Goal: Transaction & Acquisition: Purchase product/service

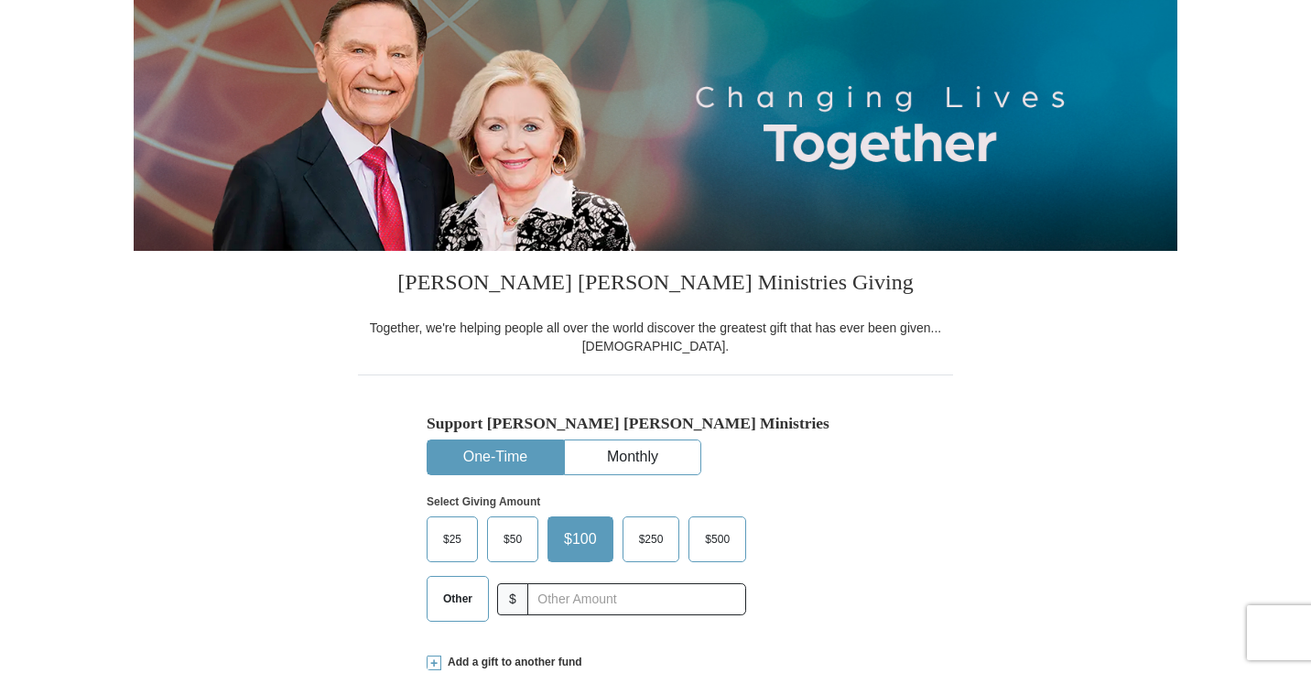
click at [509, 543] on span "$50" at bounding box center [512, 539] width 37 height 27
click at [0, 0] on input "$50" at bounding box center [0, 0] width 0 height 0
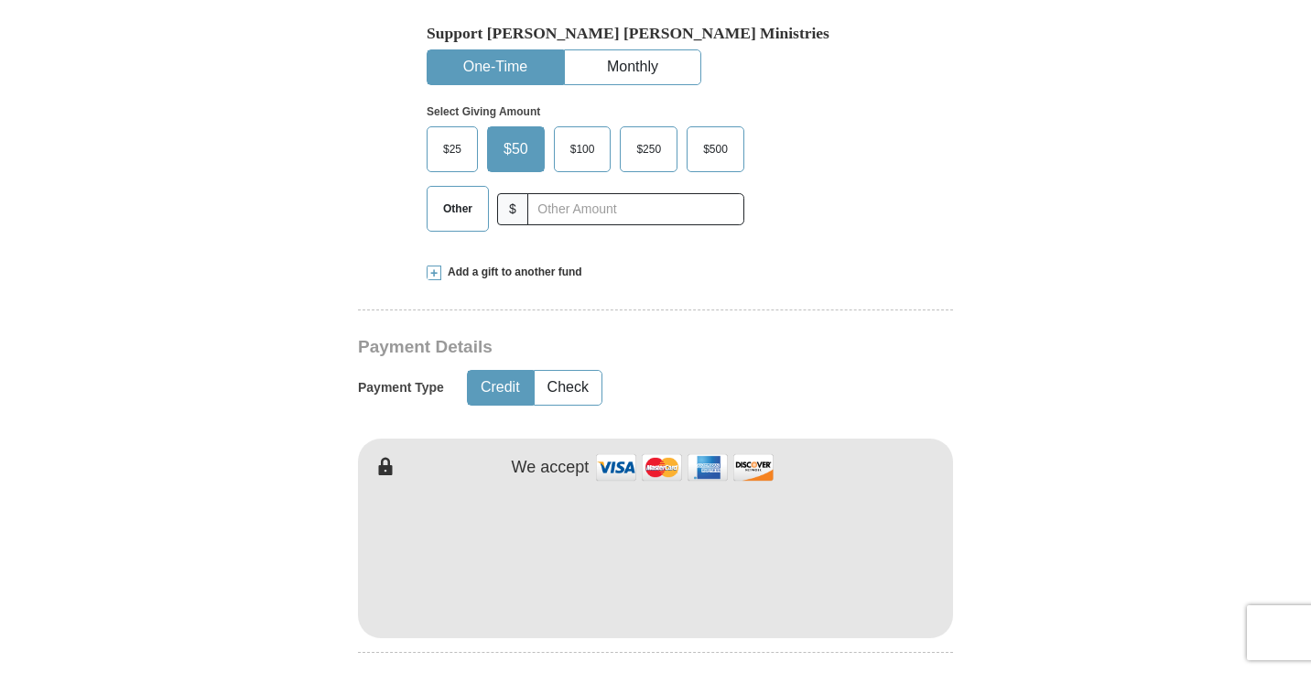
scroll to position [603, 0]
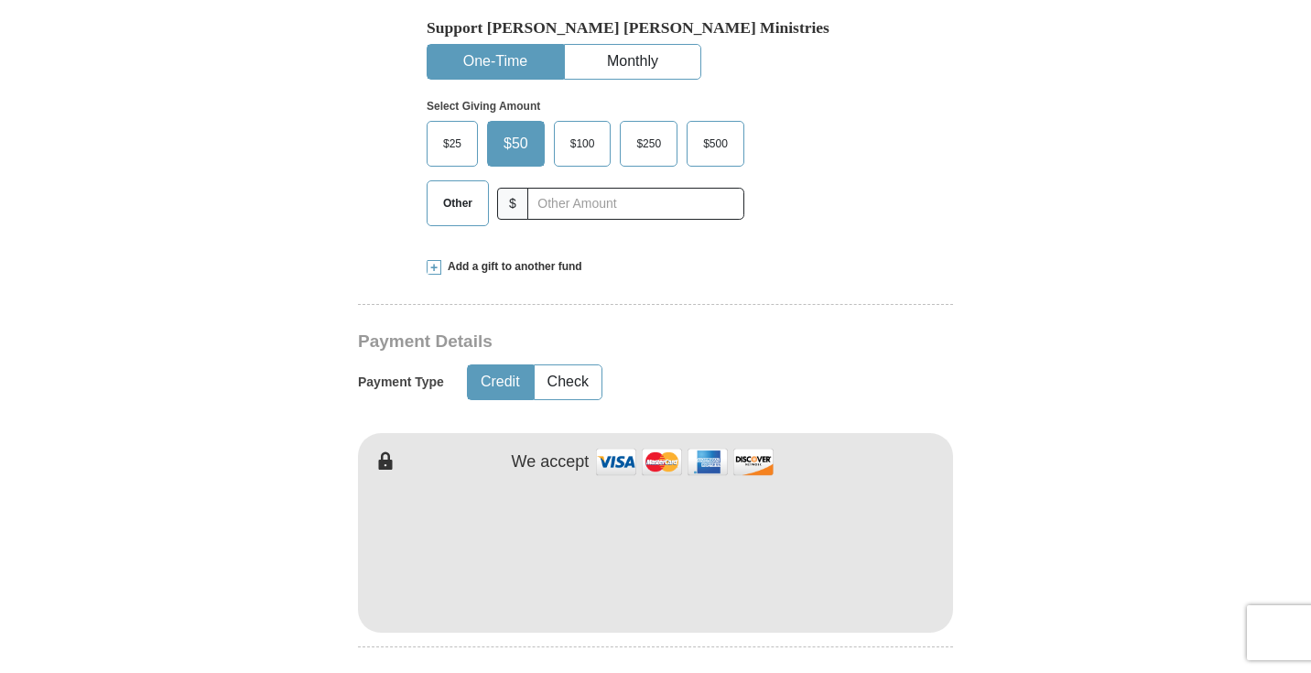
click at [632, 397] on div "Payment Type Credit Check" at bounding box center [591, 382] width 467 height 47
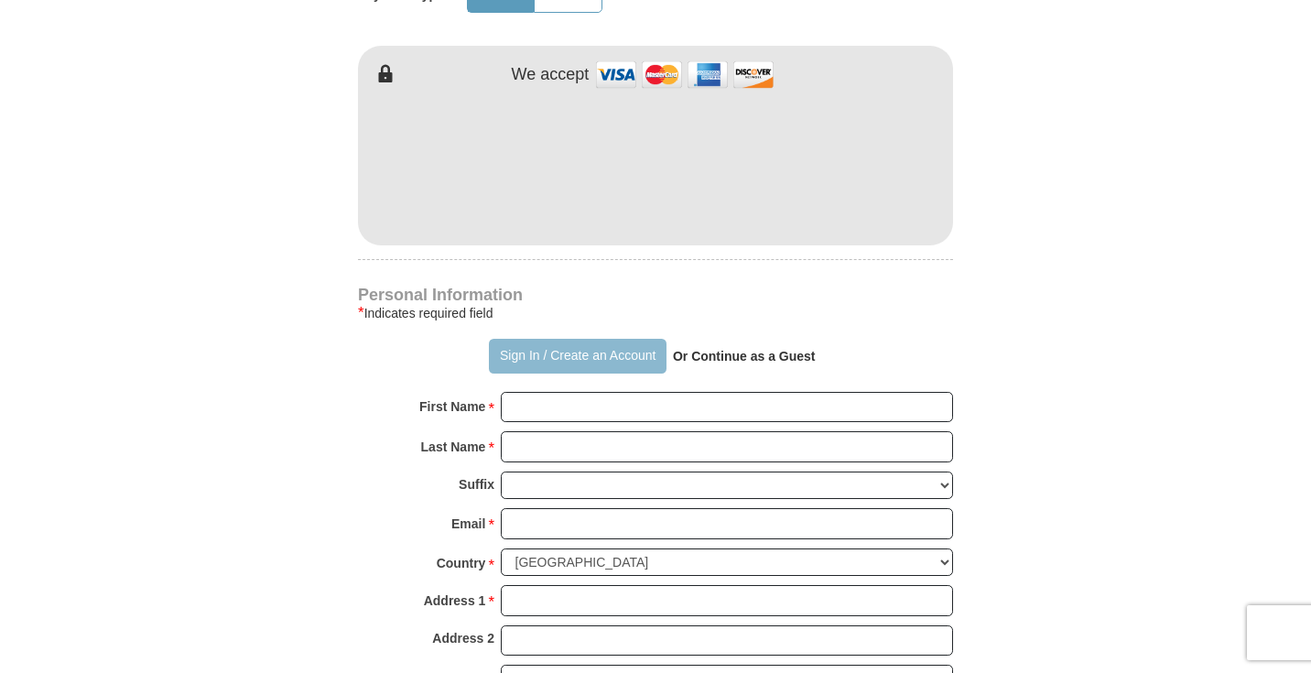
scroll to position [991, 0]
click at [596, 347] on button "Sign In / Create an Account" at bounding box center [577, 356] width 177 height 35
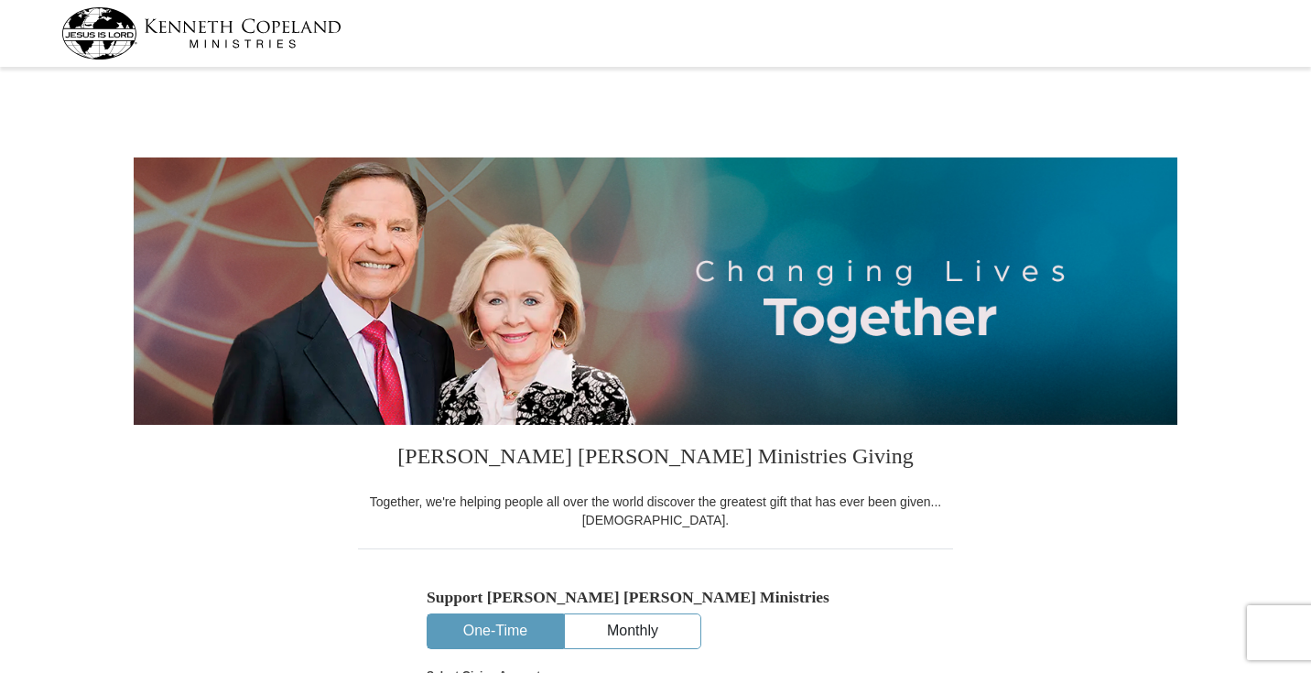
select select "CA"
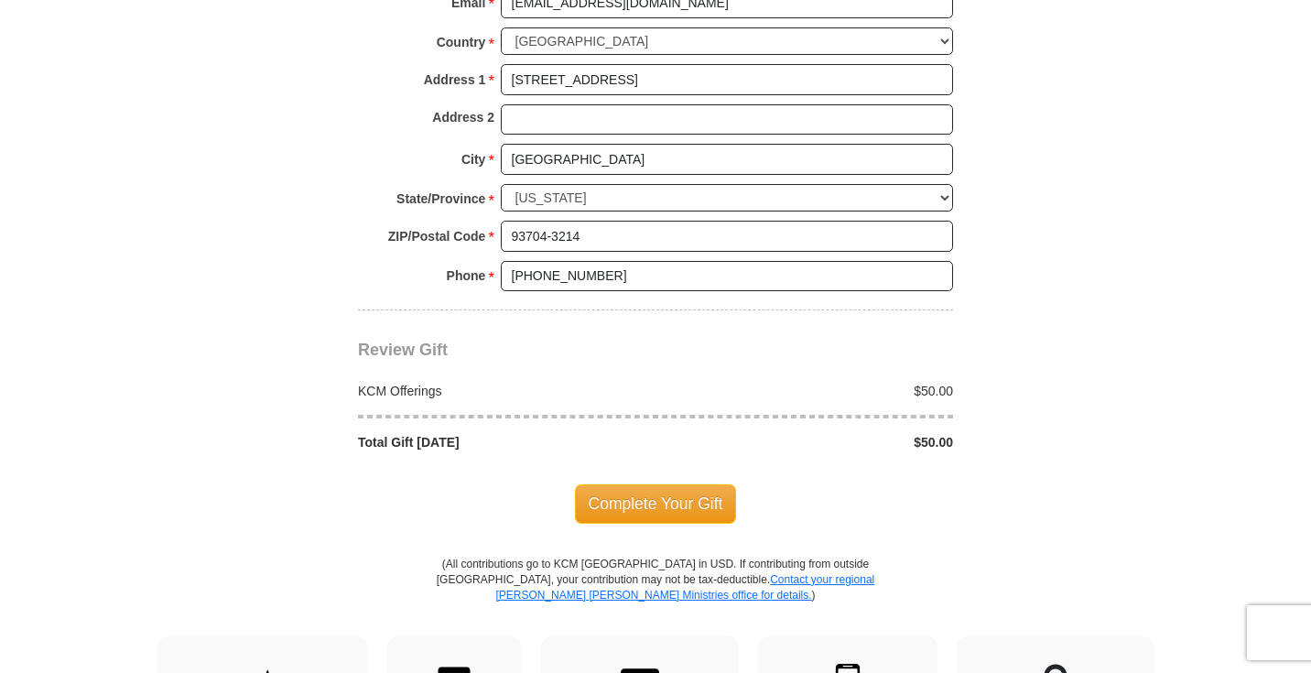
scroll to position [1411, 0]
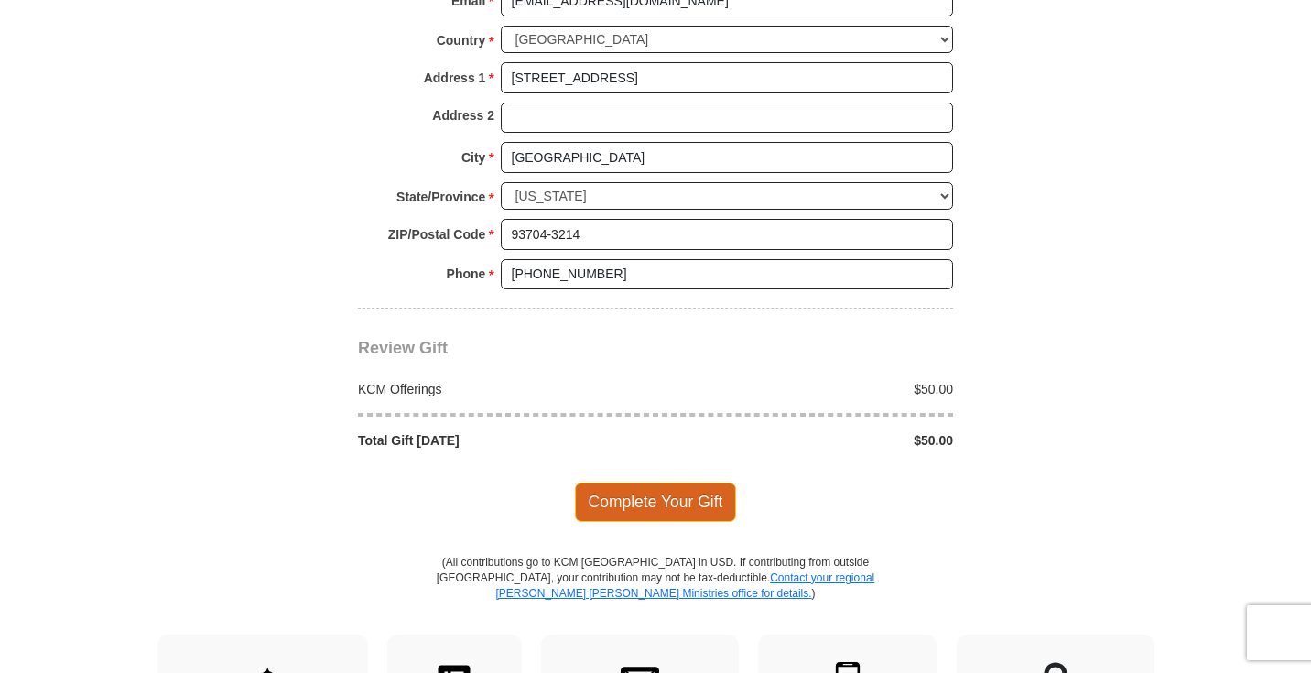
click at [601, 483] on span "Complete Your Gift" at bounding box center [656, 502] width 162 height 38
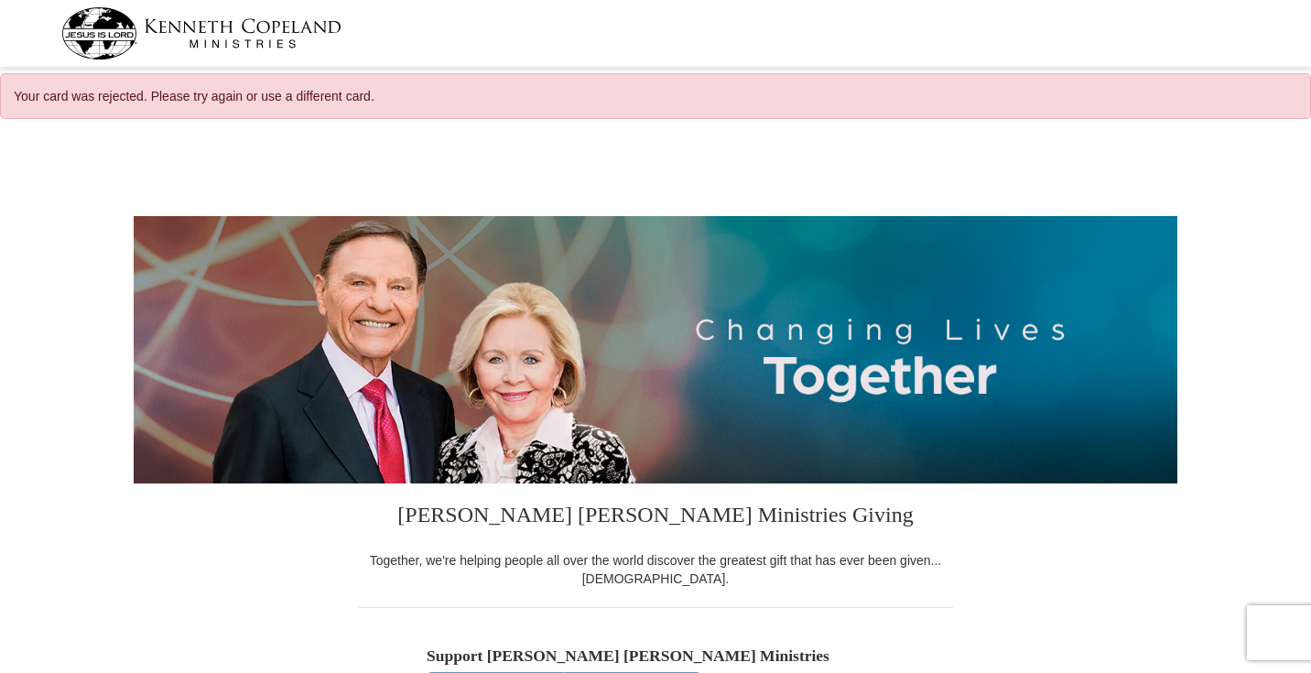
select select "CA"
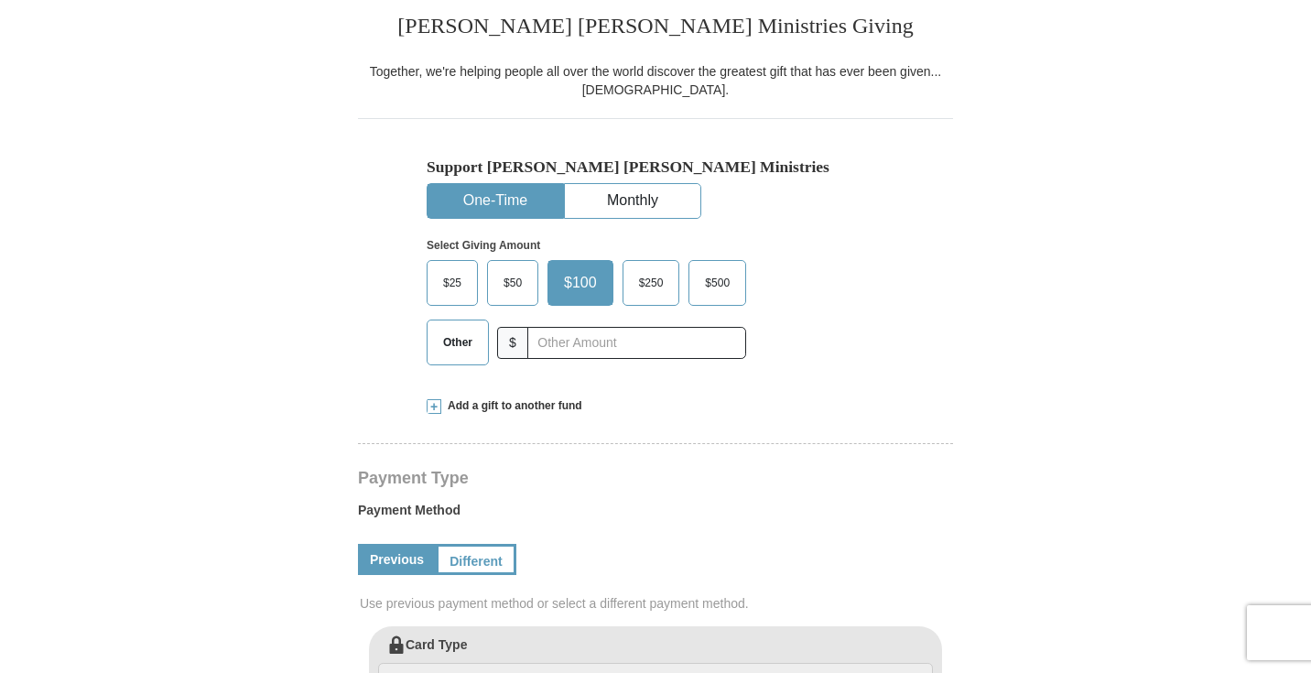
scroll to position [481, 0]
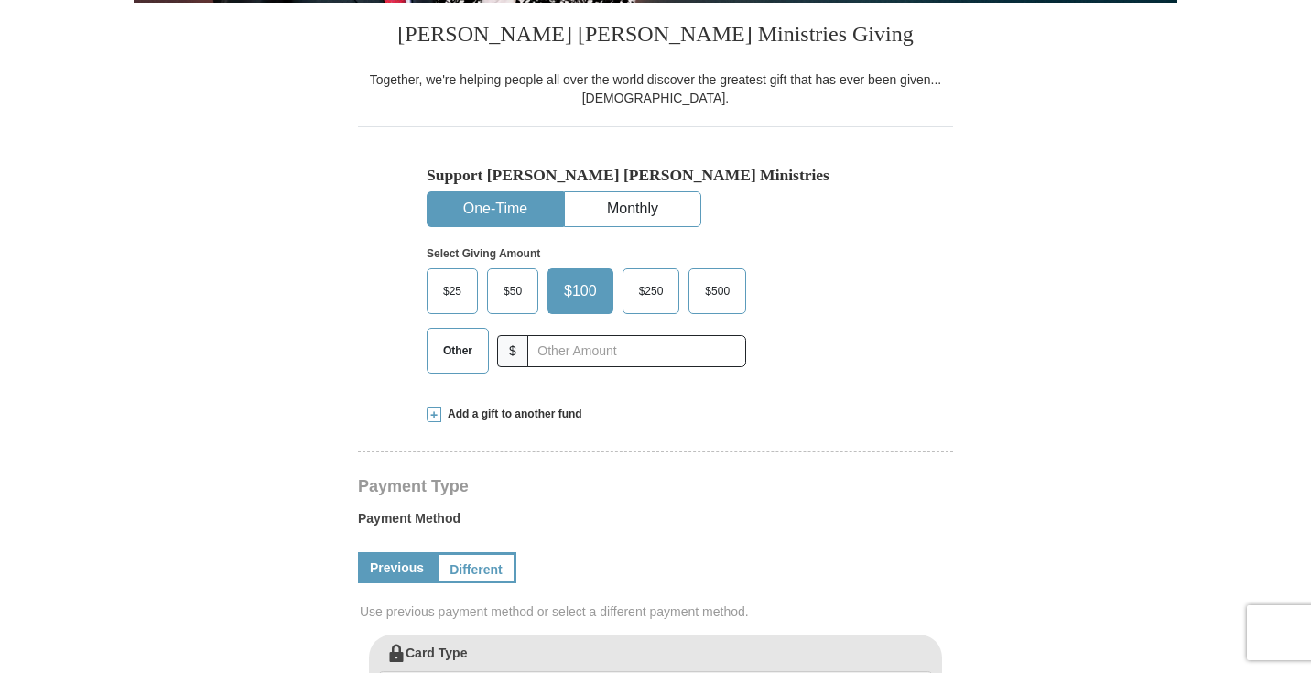
click at [523, 291] on span "$50" at bounding box center [512, 290] width 37 height 27
click at [0, 0] on input "$50" at bounding box center [0, 0] width 0 height 0
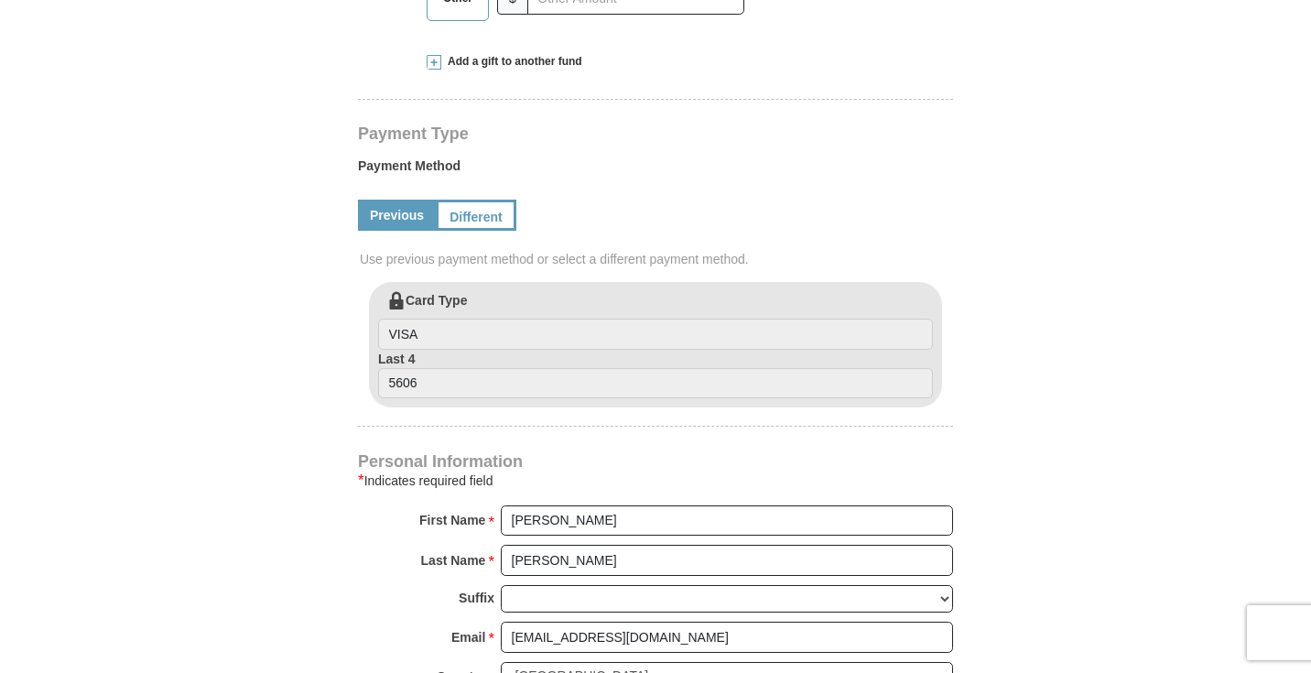
scroll to position [841, 0]
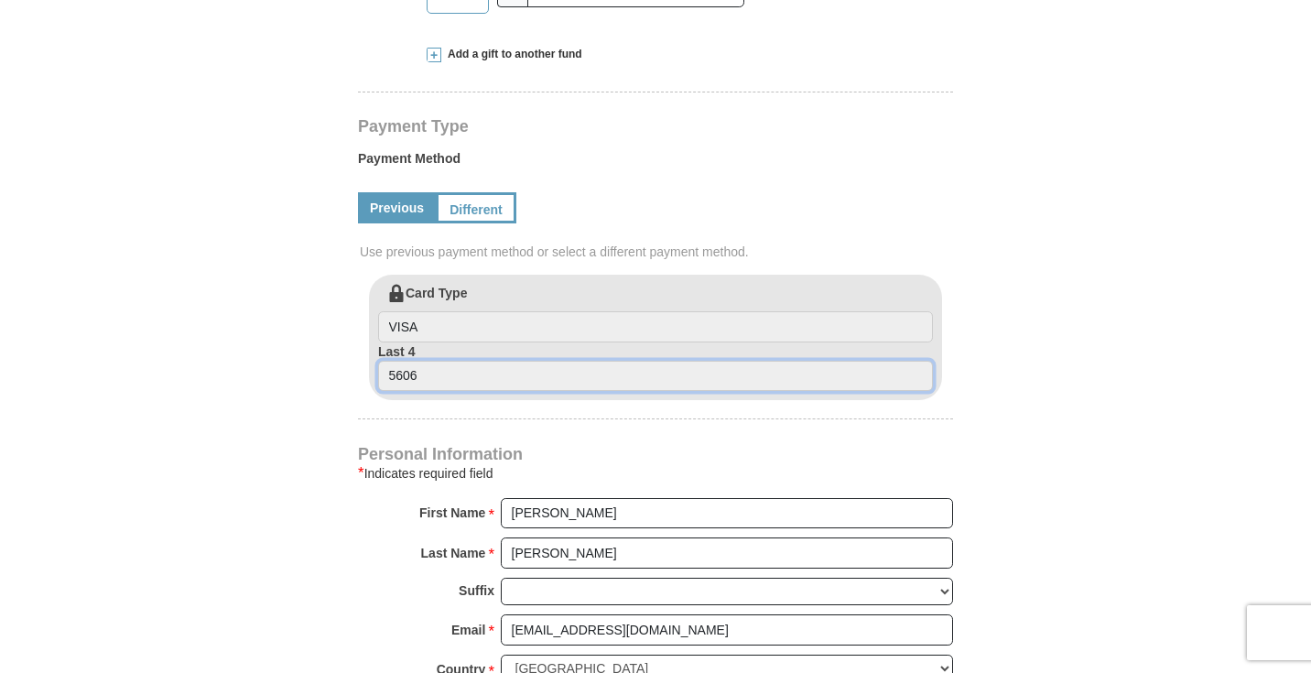
click at [563, 383] on input "5606" at bounding box center [655, 376] width 555 height 31
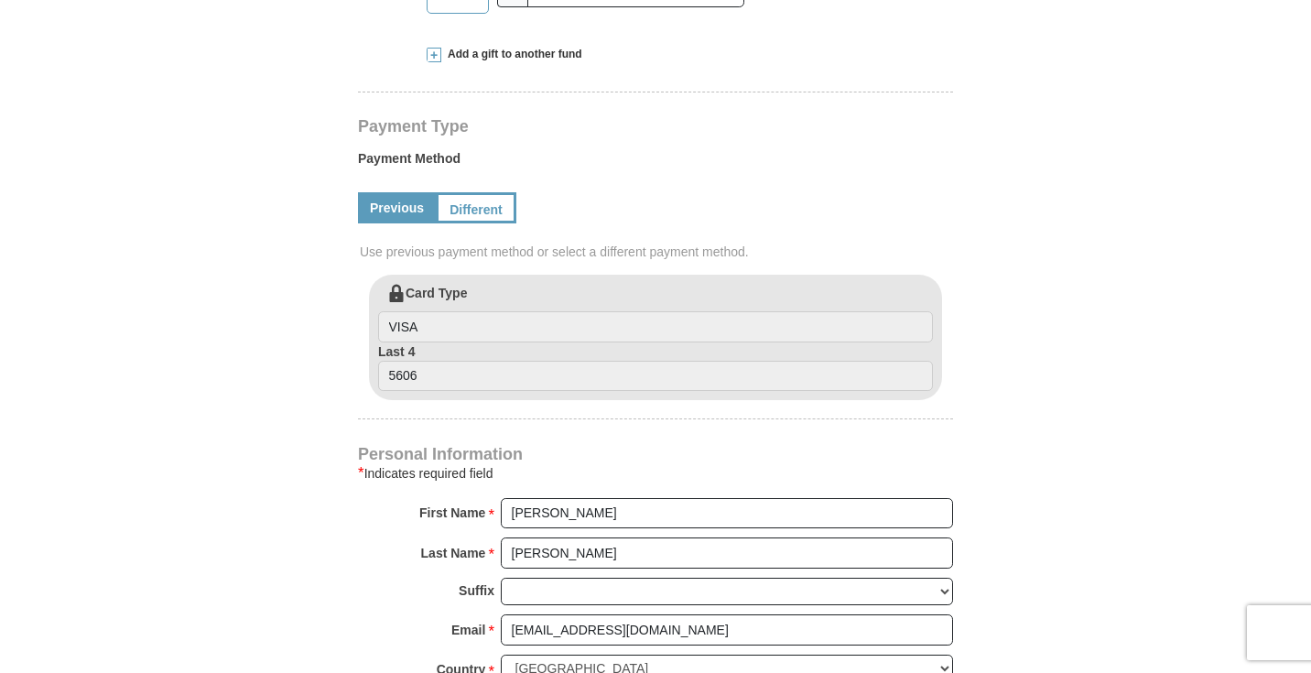
click at [557, 418] on div "Kenneth Copeland Ministries Giving Together, we're helping people all over the …" at bounding box center [655, 539] width 595 height 1792
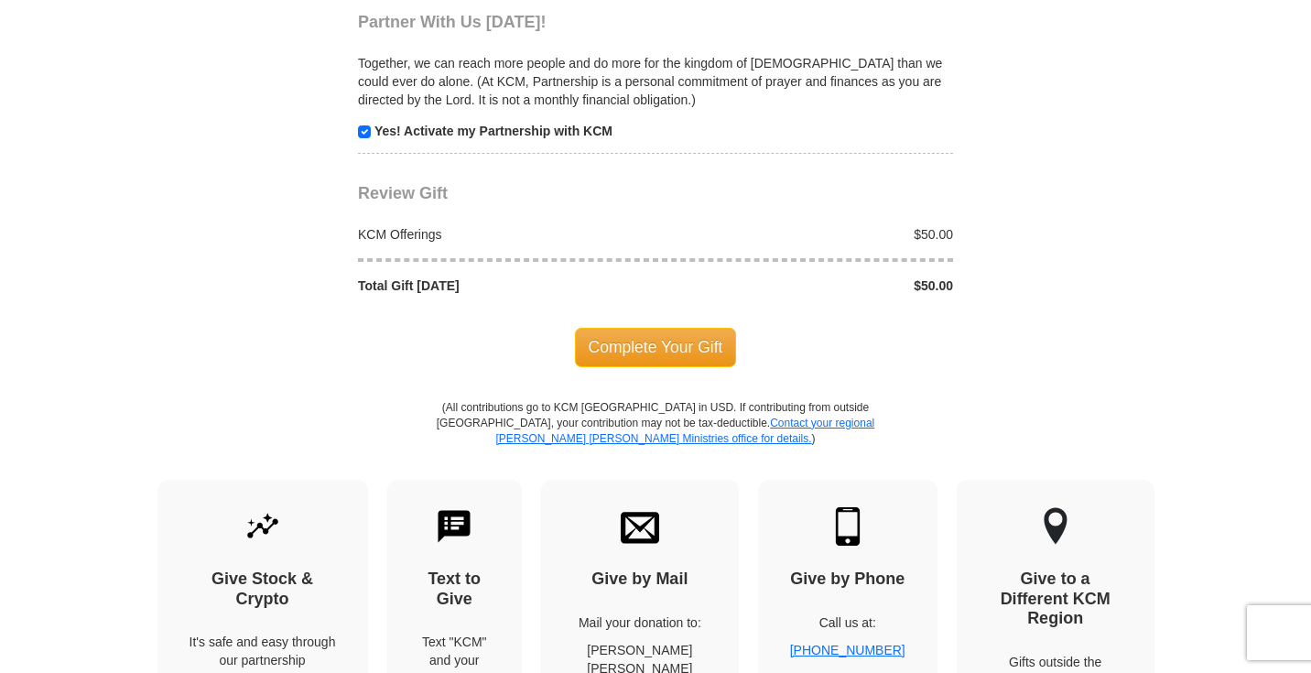
scroll to position [1699, 0]
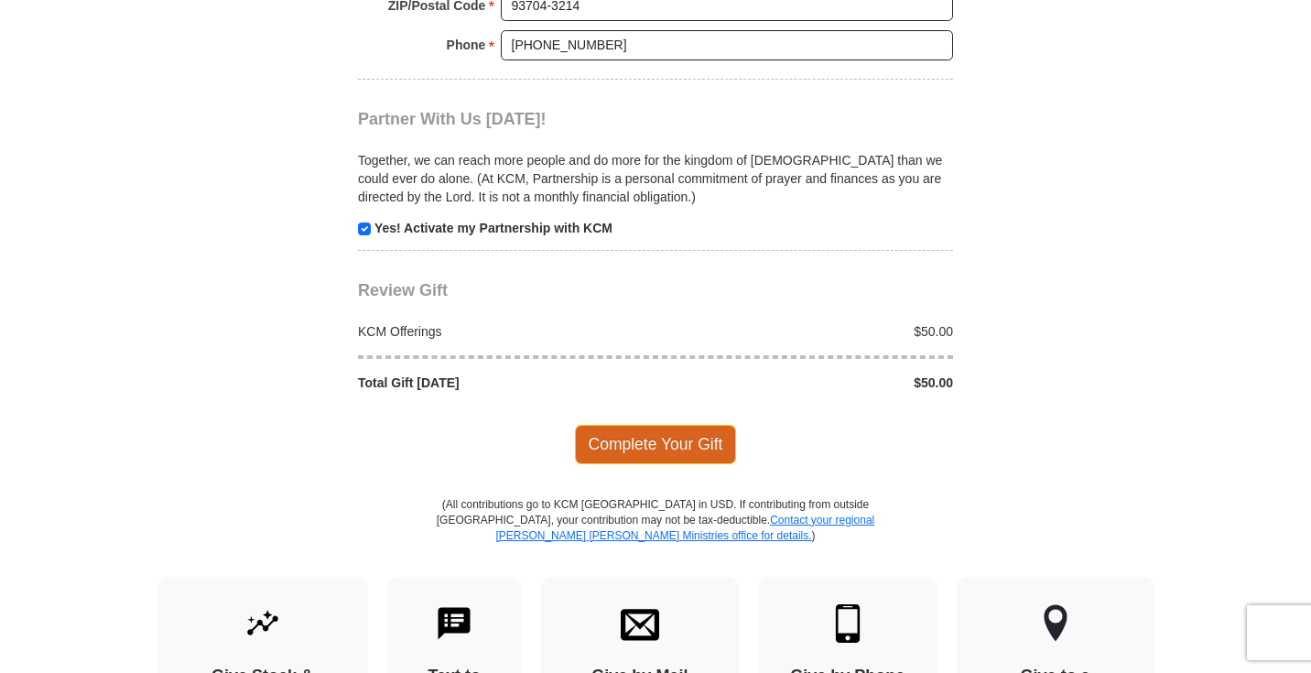
click at [633, 426] on span "Complete Your Gift" at bounding box center [656, 444] width 162 height 38
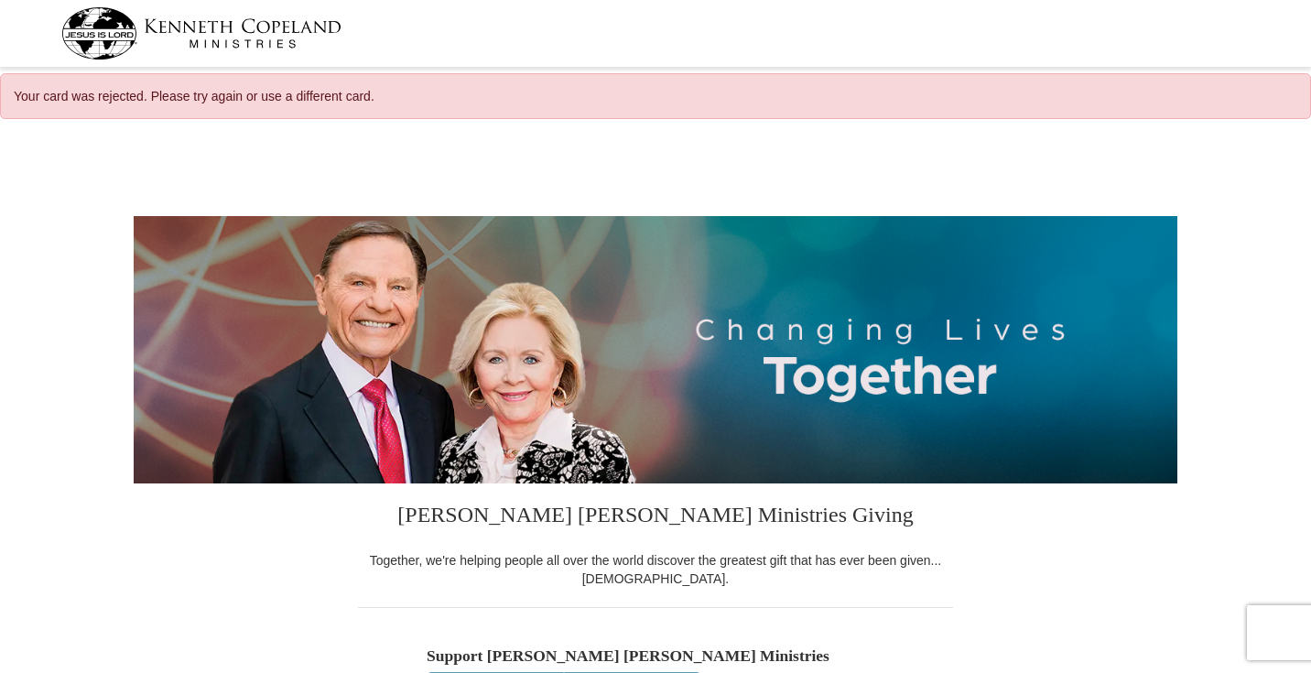
select select "CA"
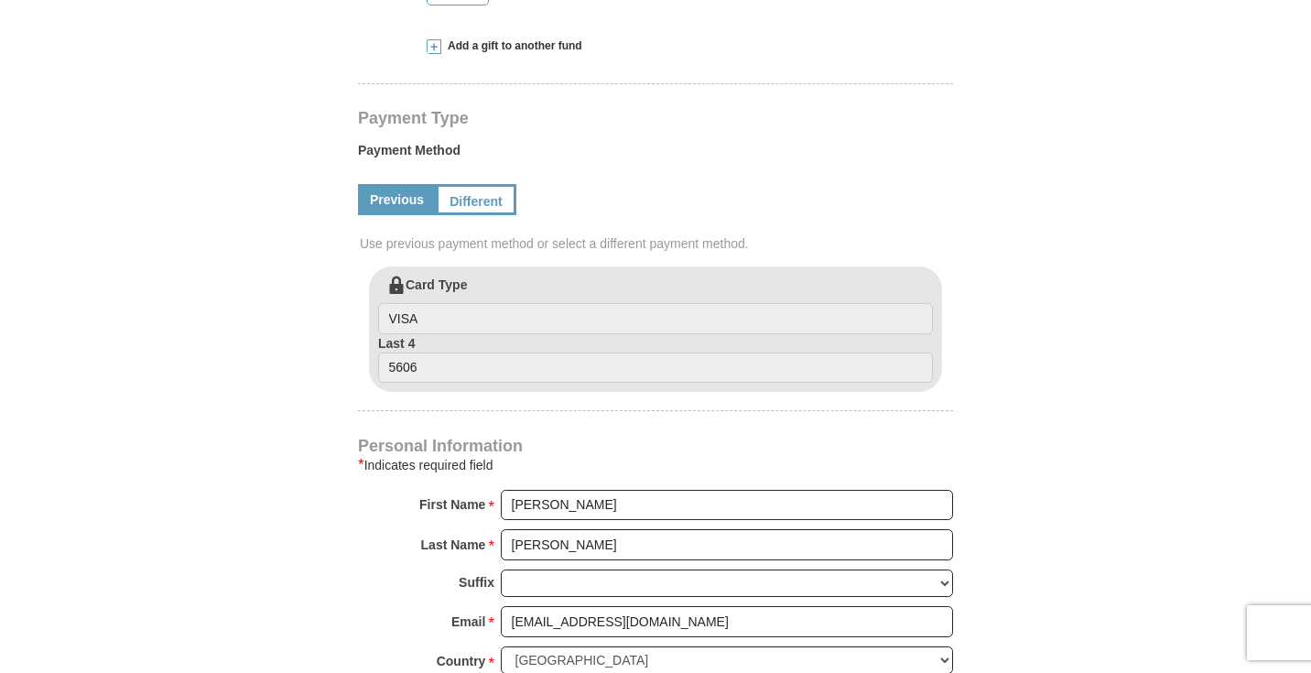
scroll to position [720, 0]
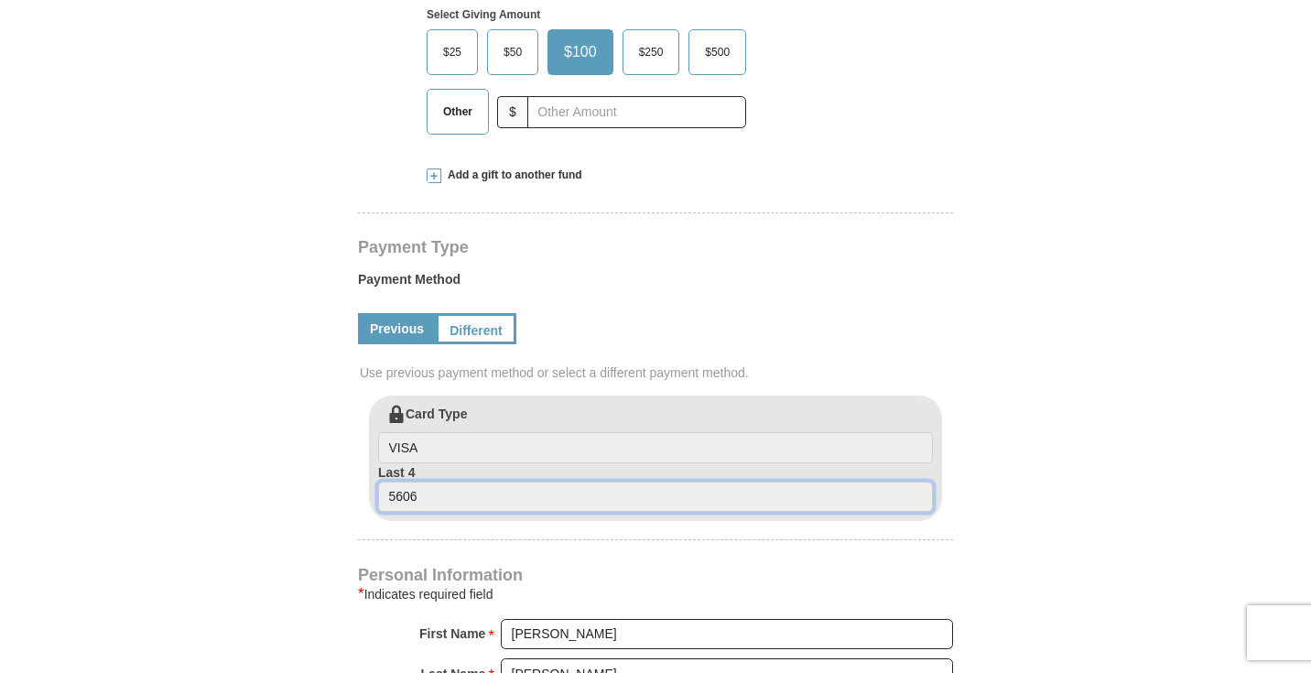
click at [562, 486] on input "5606" at bounding box center [655, 497] width 555 height 31
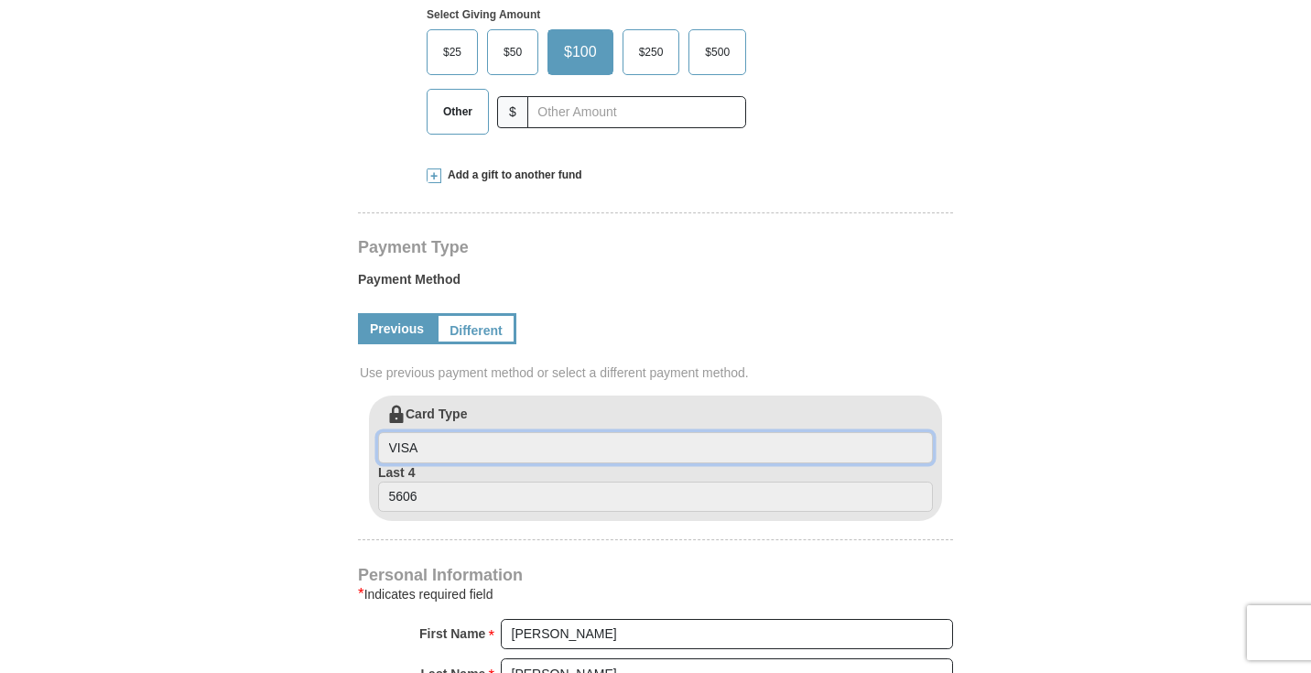
click at [547, 439] on input "VISA" at bounding box center [655, 447] width 555 height 31
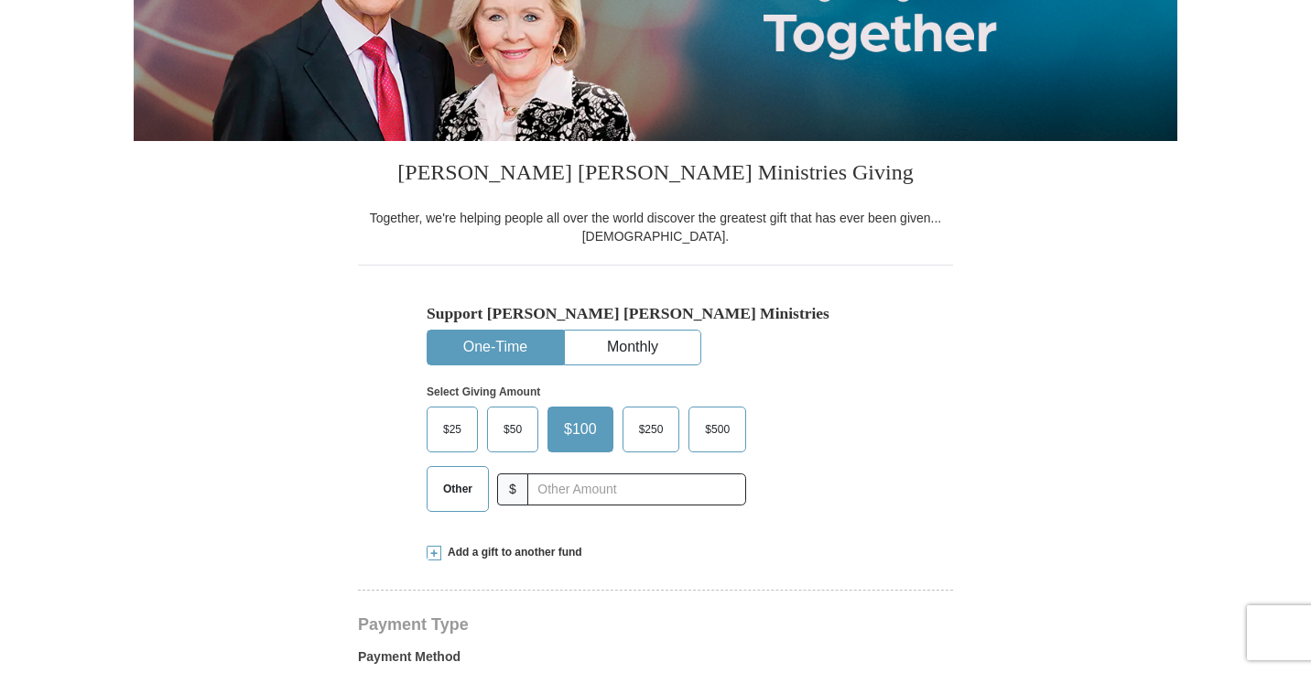
scroll to position [335, 0]
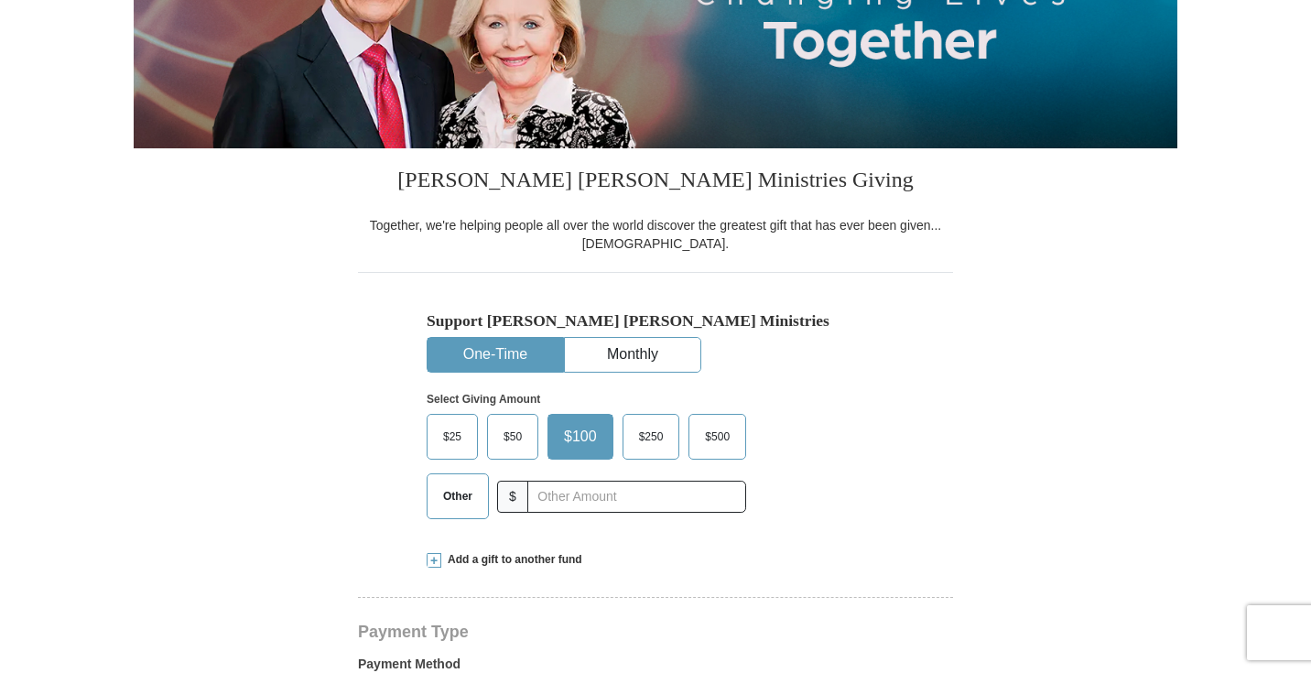
click at [521, 440] on span "$50" at bounding box center [512, 436] width 37 height 27
click at [0, 0] on input "$50" at bounding box center [0, 0] width 0 height 0
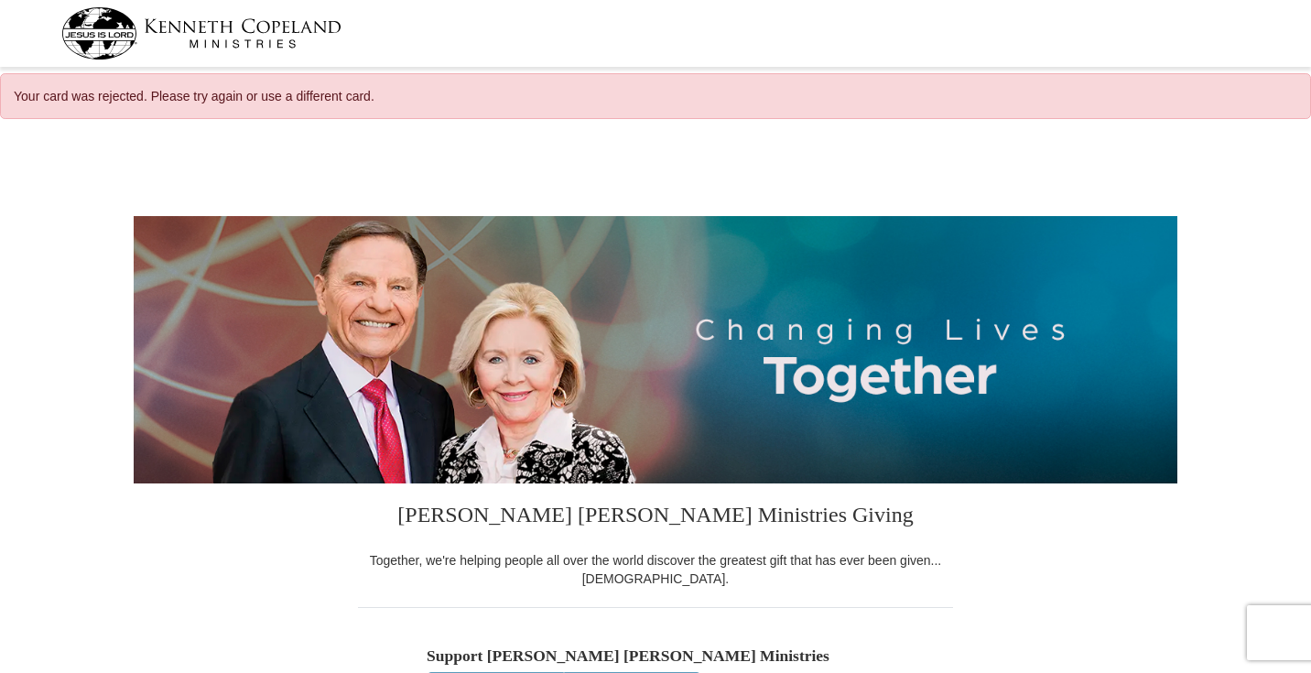
scroll to position [0, 0]
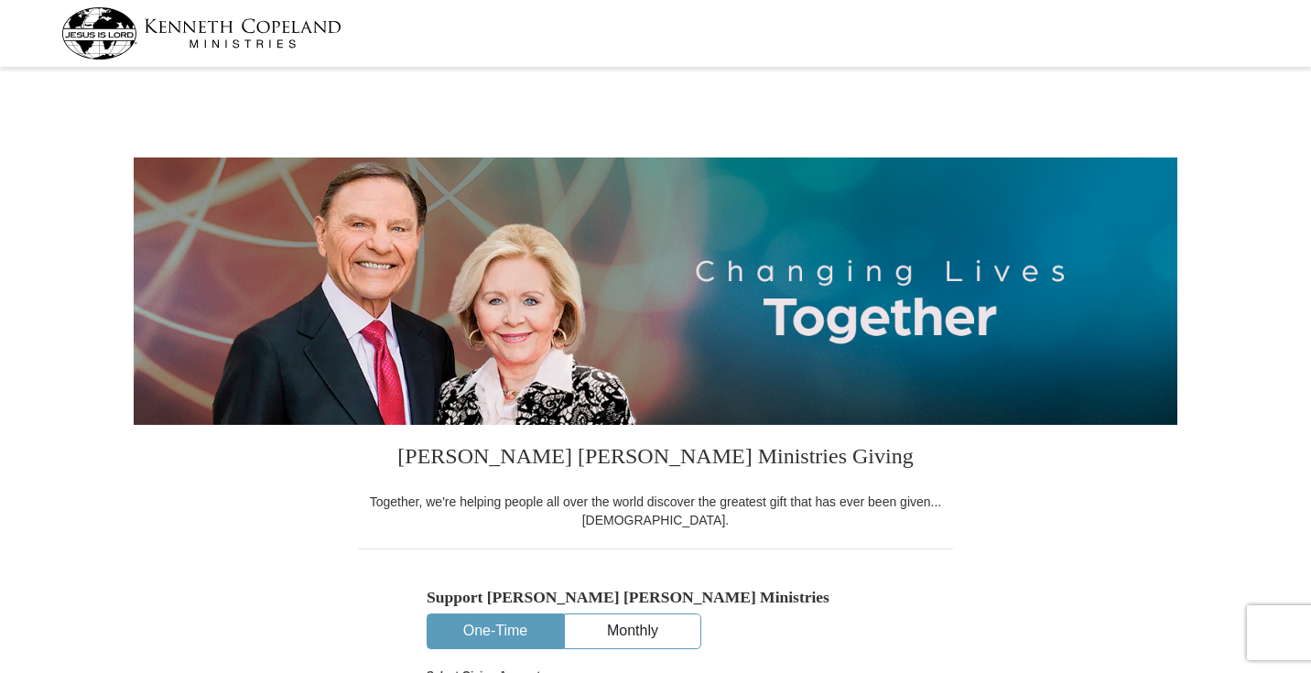
select select "CA"
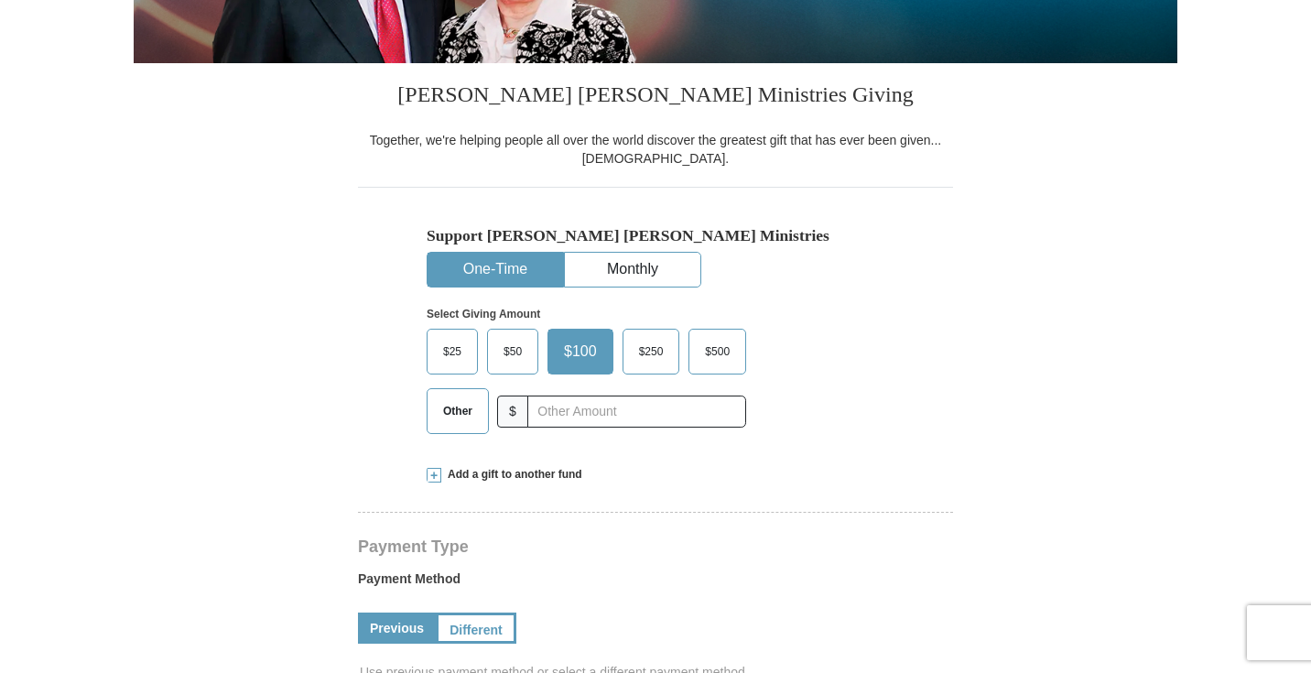
click at [510, 349] on span "$50" at bounding box center [512, 351] width 37 height 27
click at [0, 0] on input "$50" at bounding box center [0, 0] width 0 height 0
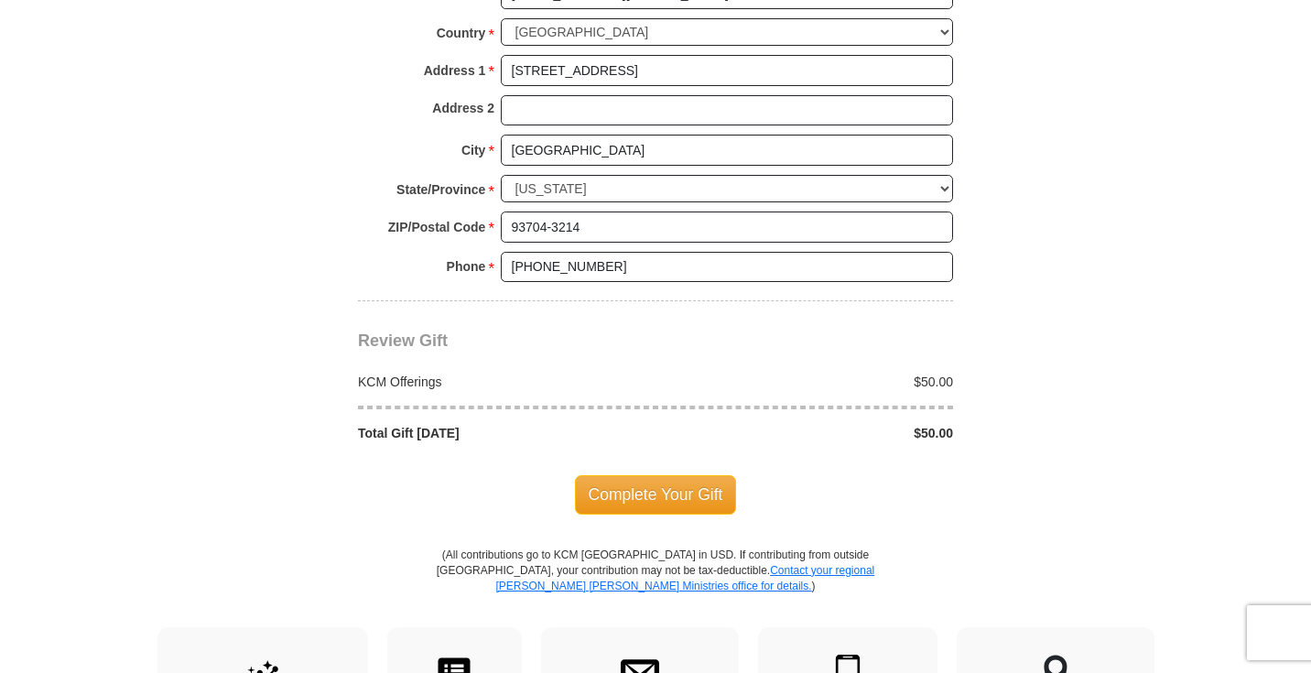
scroll to position [1420, 0]
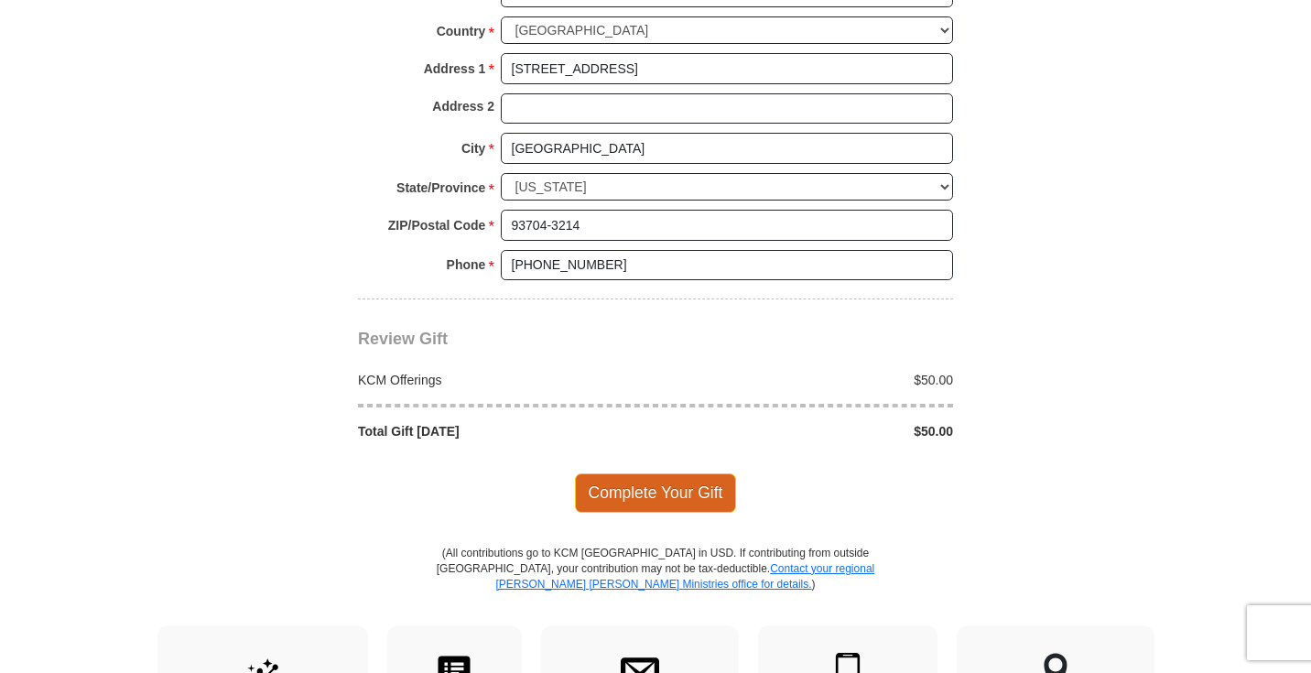
click at [604, 473] on span "Complete Your Gift" at bounding box center [656, 492] width 162 height 38
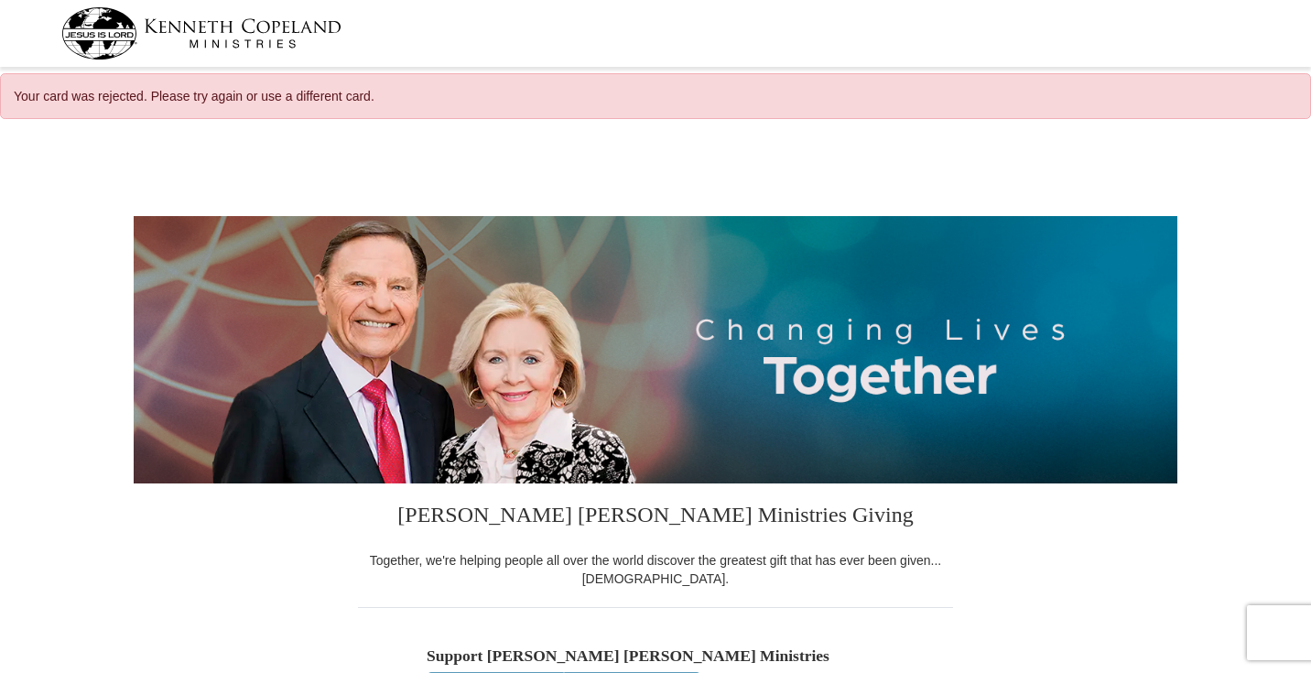
select select "CA"
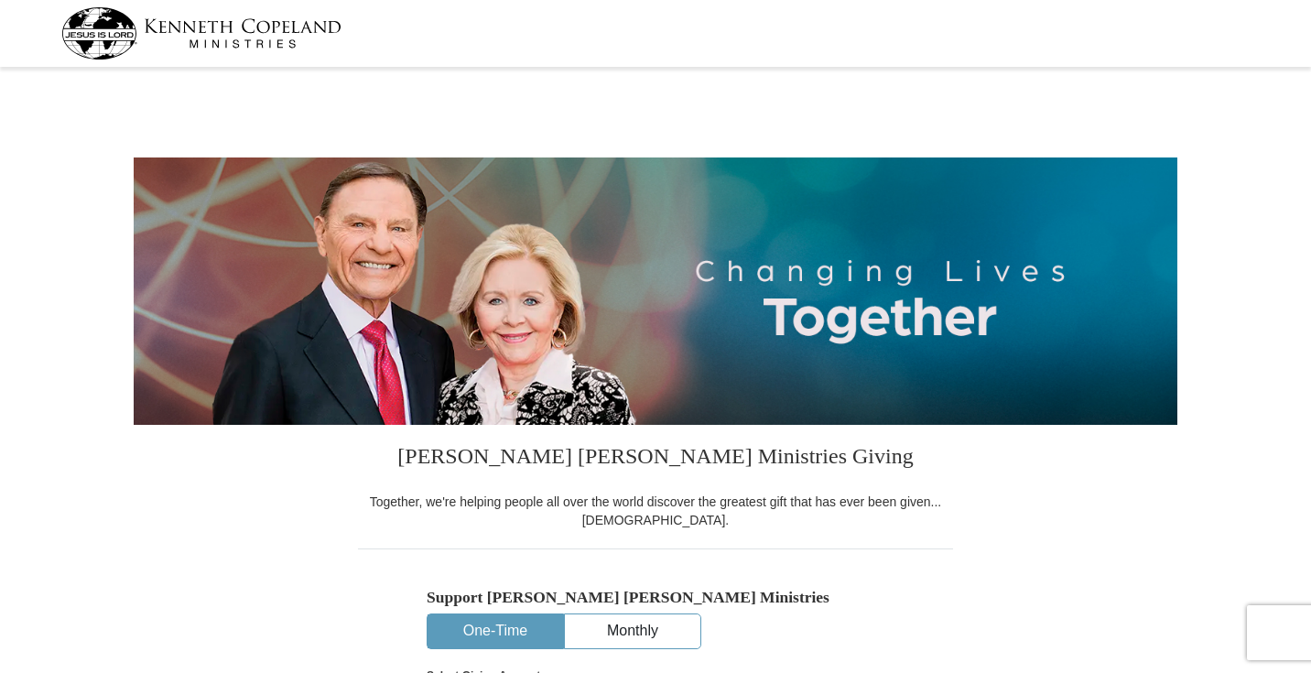
select select "CA"
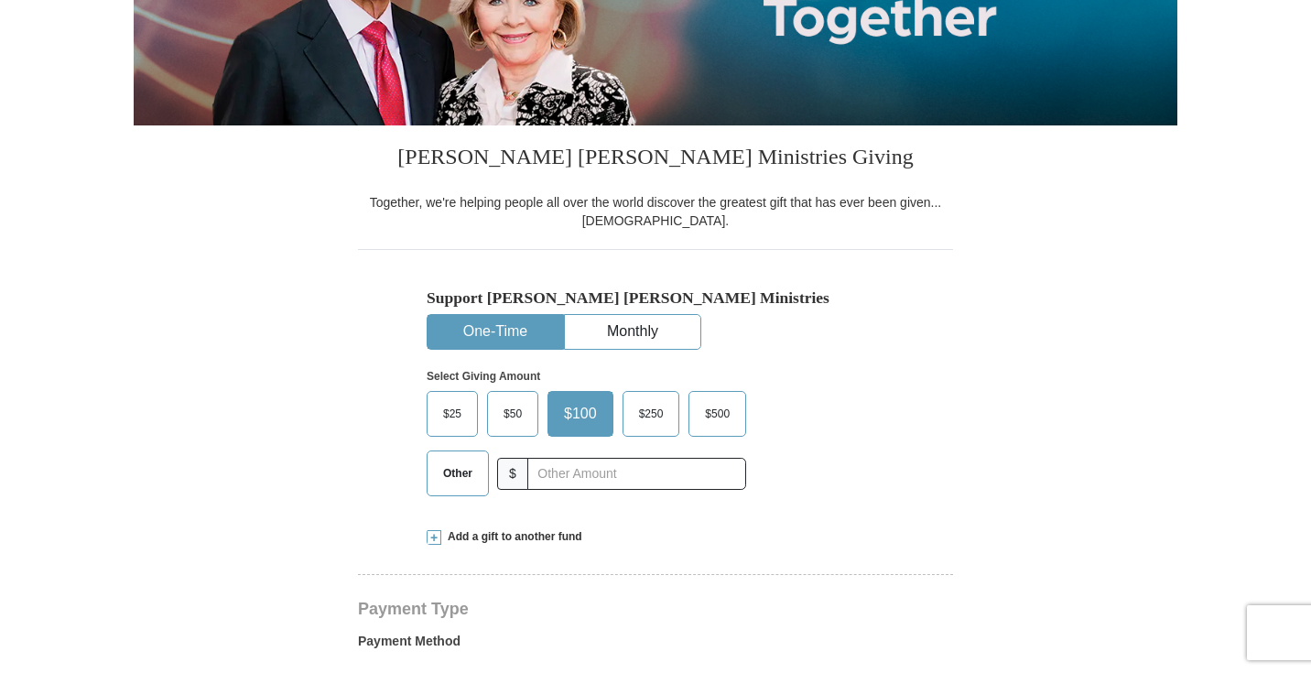
click at [508, 393] on label "$50" at bounding box center [512, 414] width 49 height 44
click at [0, 0] on input "$50" at bounding box center [0, 0] width 0 height 0
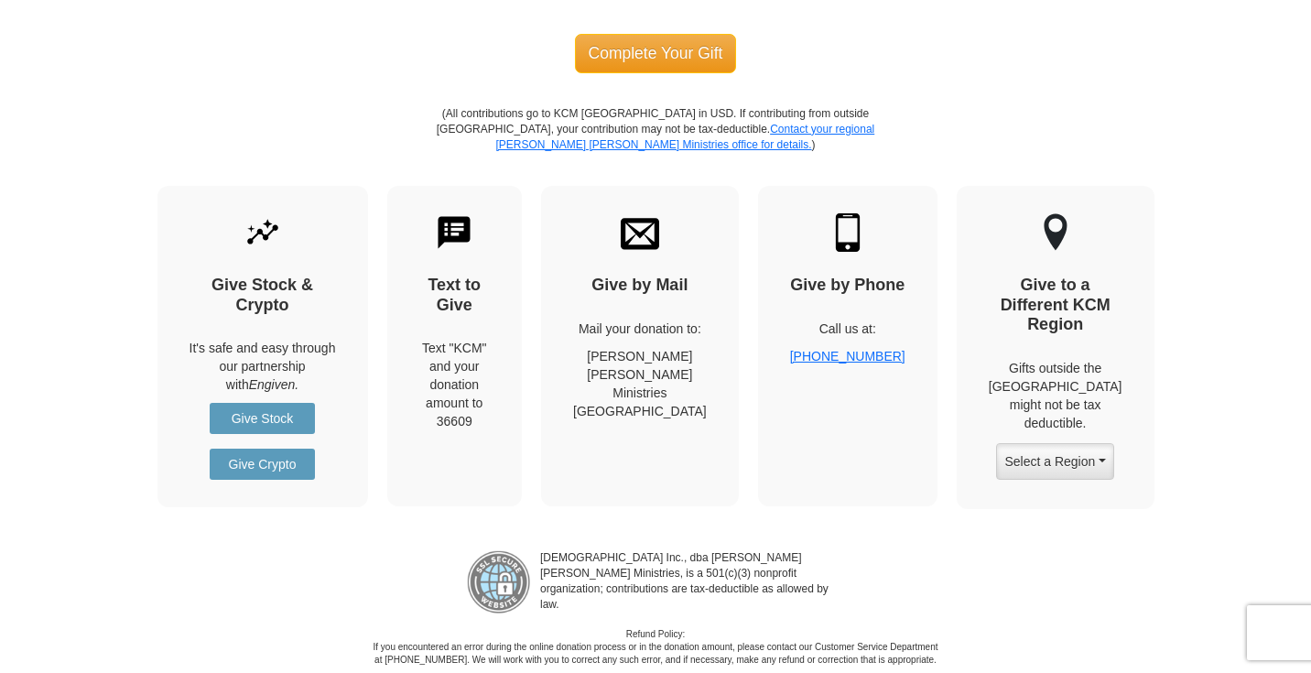
scroll to position [1867, 0]
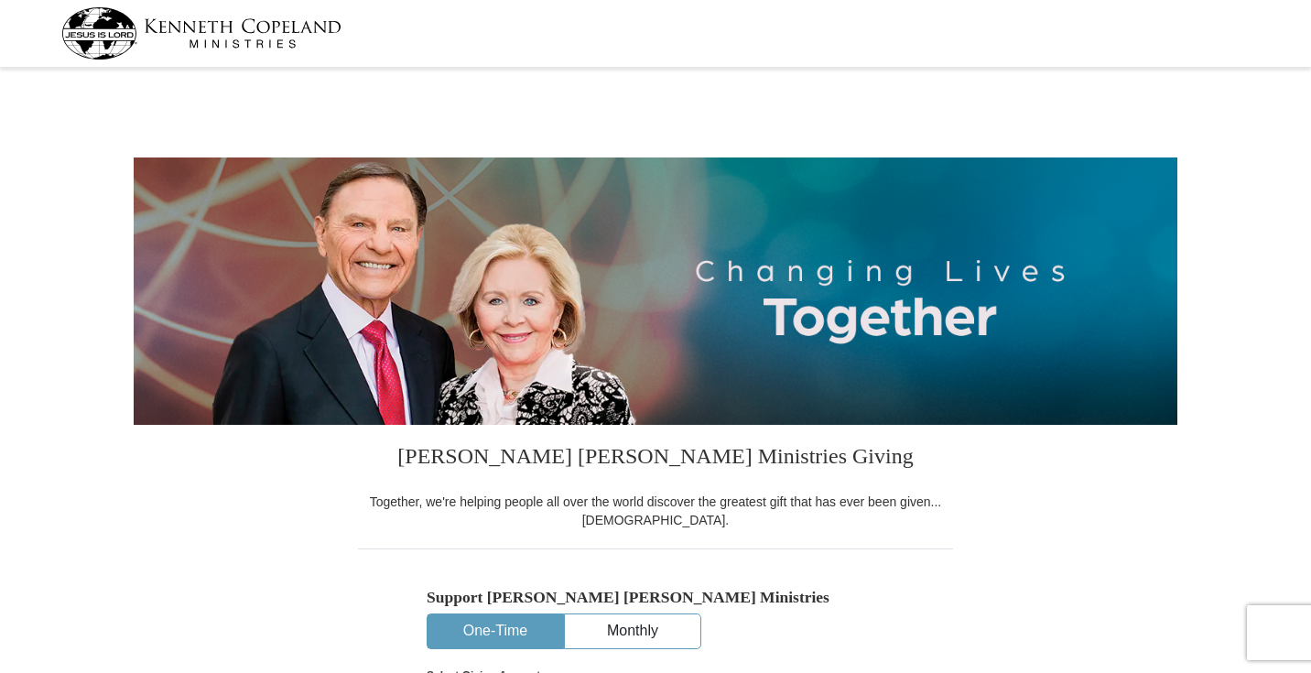
select select "CA"
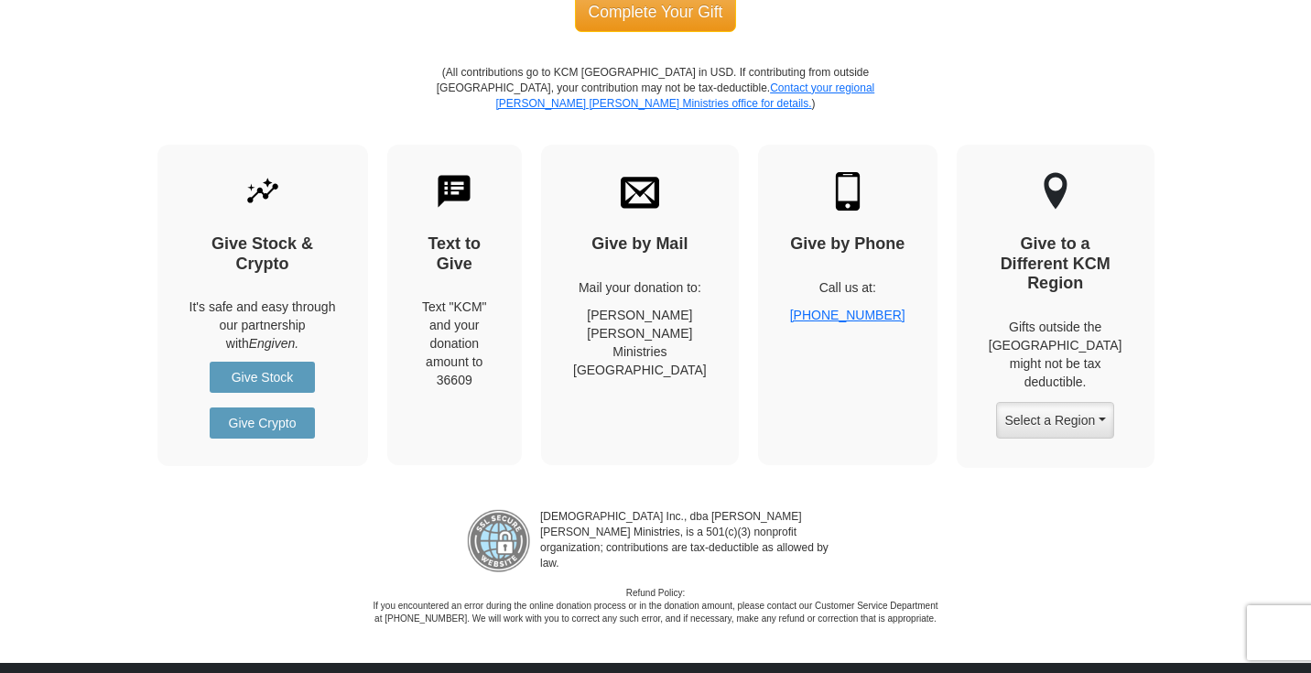
scroll to position [1903, 0]
